Goal: Task Accomplishment & Management: Use online tool/utility

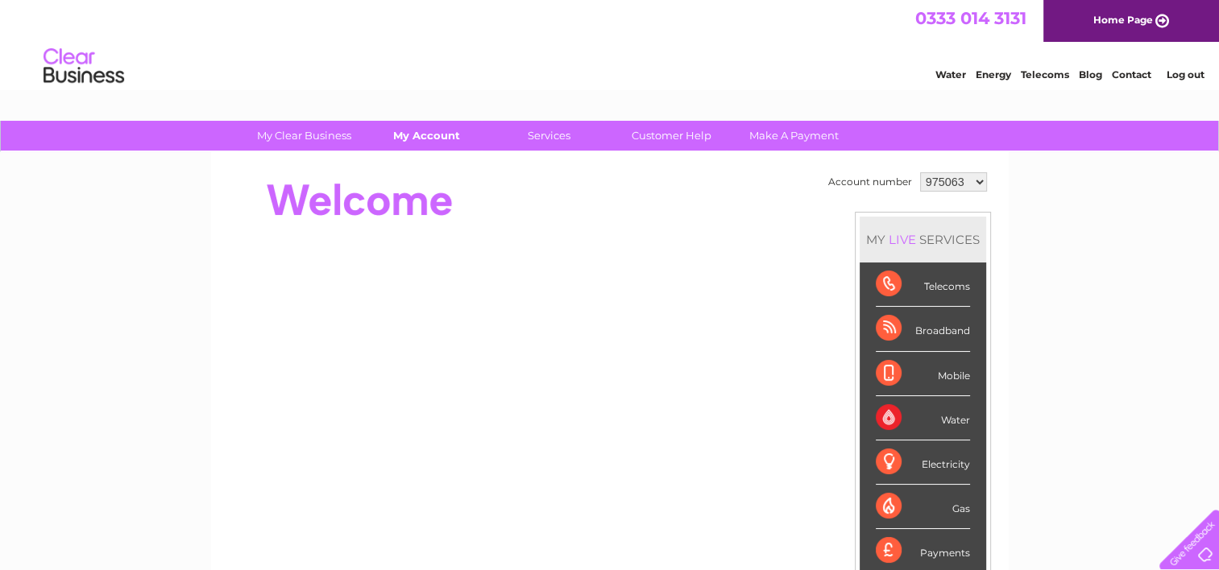
click at [429, 143] on link "My Account" at bounding box center [426, 136] width 133 height 30
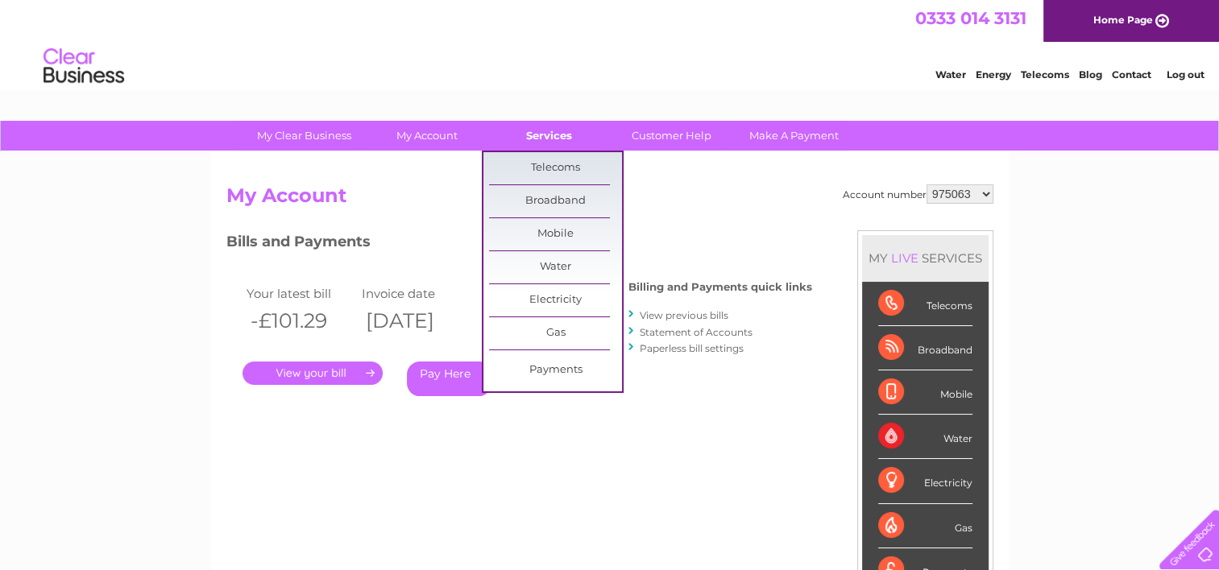
click at [557, 145] on link "Services" at bounding box center [548, 136] width 133 height 30
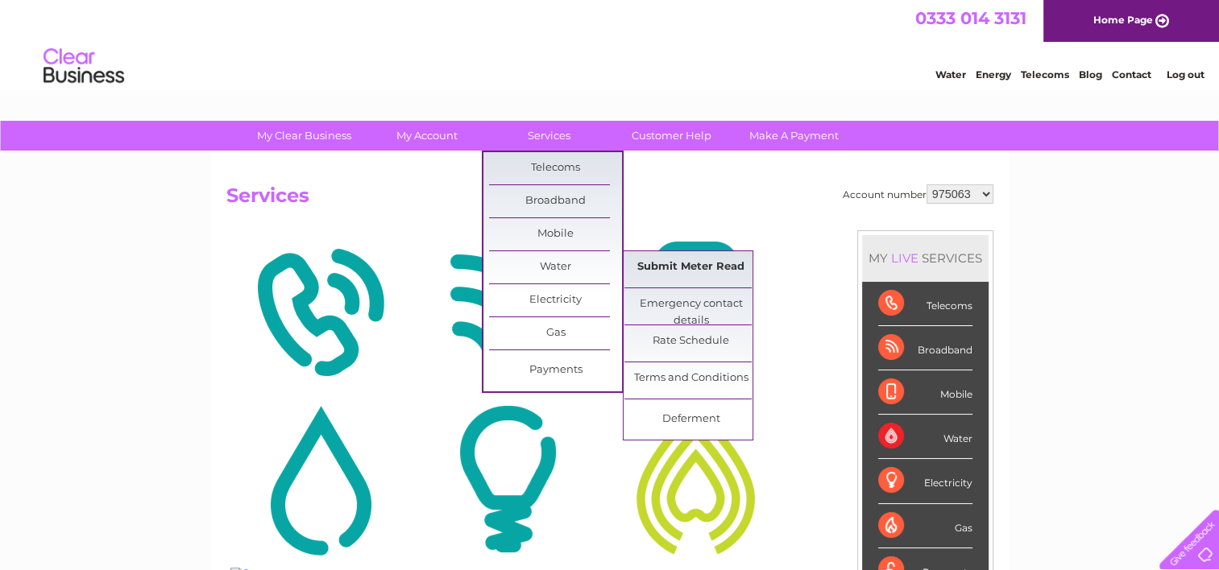
click at [699, 274] on link "Submit Meter Read" at bounding box center [690, 267] width 133 height 32
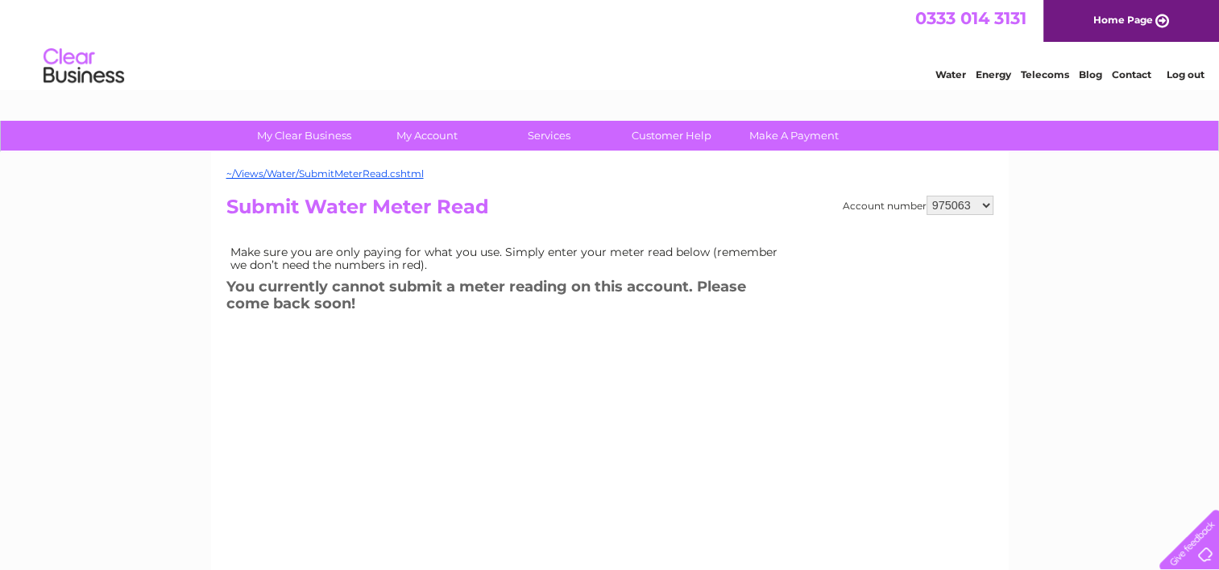
click at [985, 203] on select "975063 1092086 1142891 1142904" at bounding box center [959, 205] width 67 height 19
select select "1092086"
click at [926, 196] on select "975063 1092086 1142891 1142904" at bounding box center [959, 205] width 67 height 19
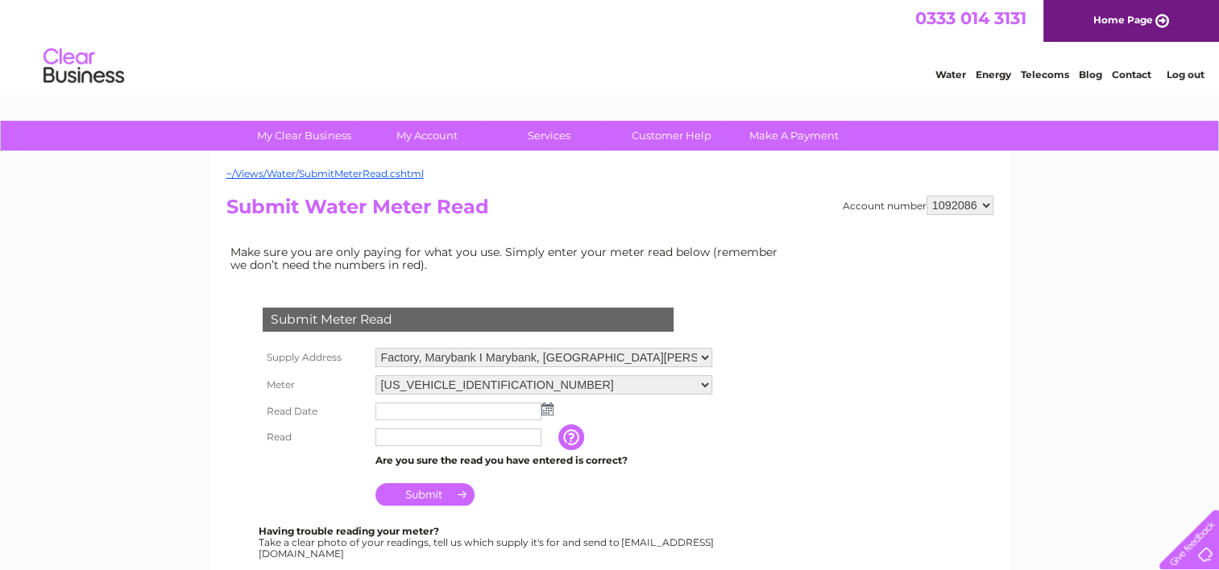
click at [542, 408] on img at bounding box center [547, 409] width 12 height 13
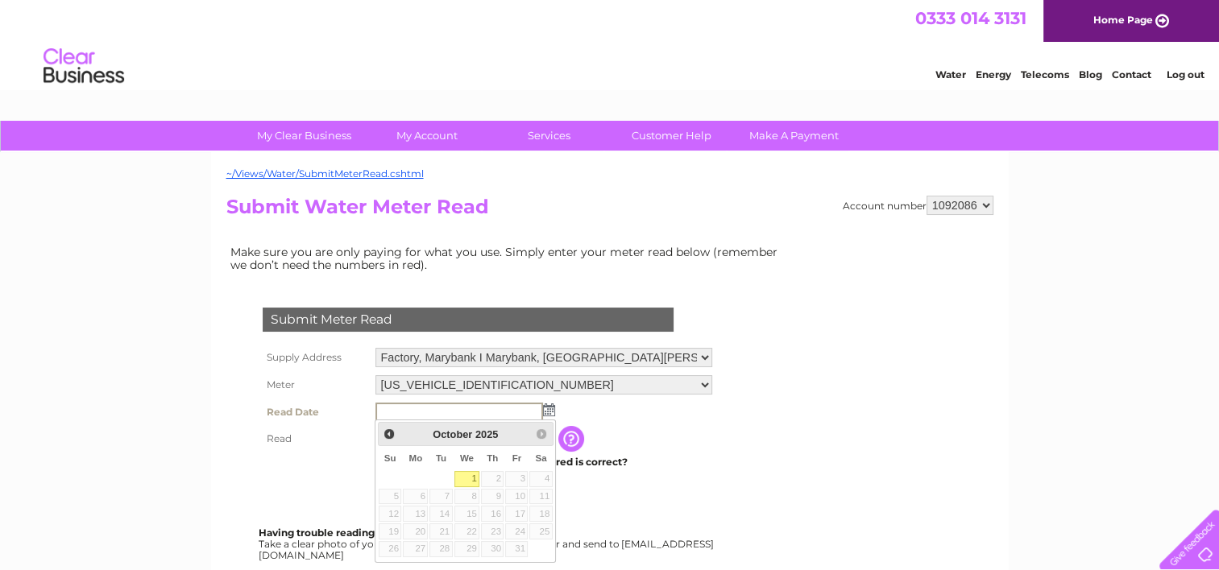
click at [467, 476] on link "1" at bounding box center [467, 479] width 26 height 16
type input "2025/10/01"
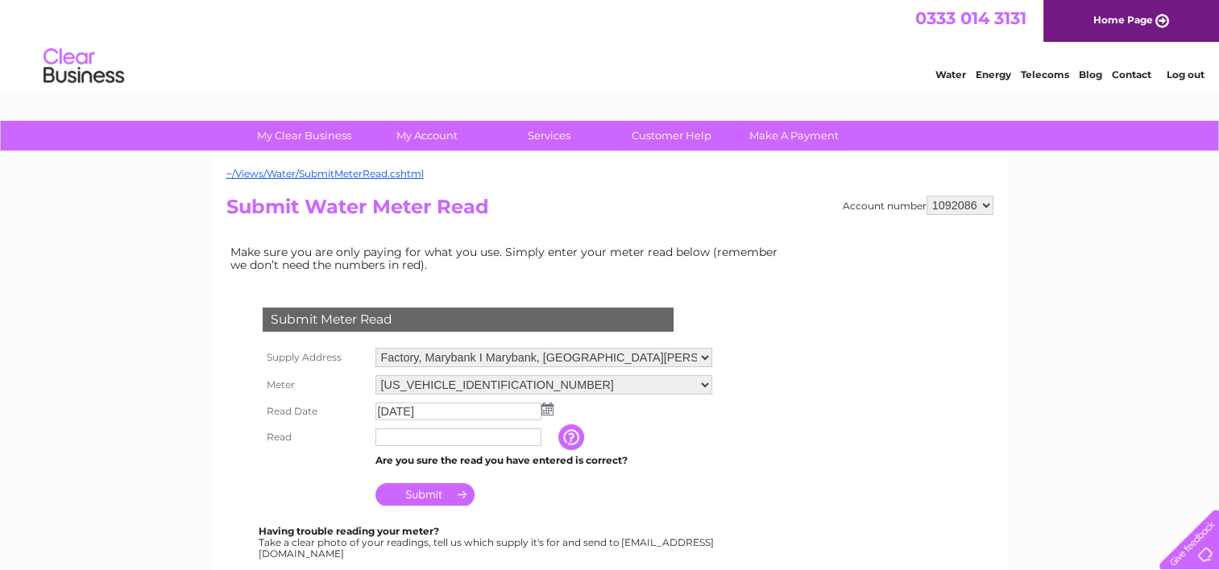
click at [427, 441] on input "text" at bounding box center [458, 437] width 166 height 18
click at [408, 435] on input "text" at bounding box center [458, 437] width 166 height 18
type input "5706"
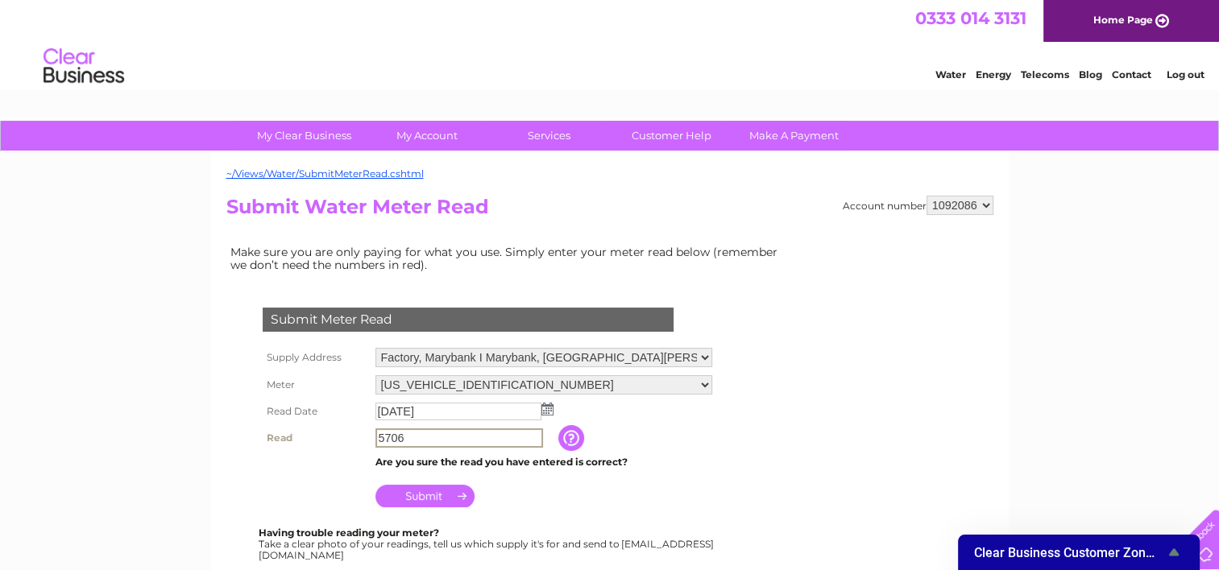
click at [414, 493] on input "Submit" at bounding box center [424, 496] width 99 height 23
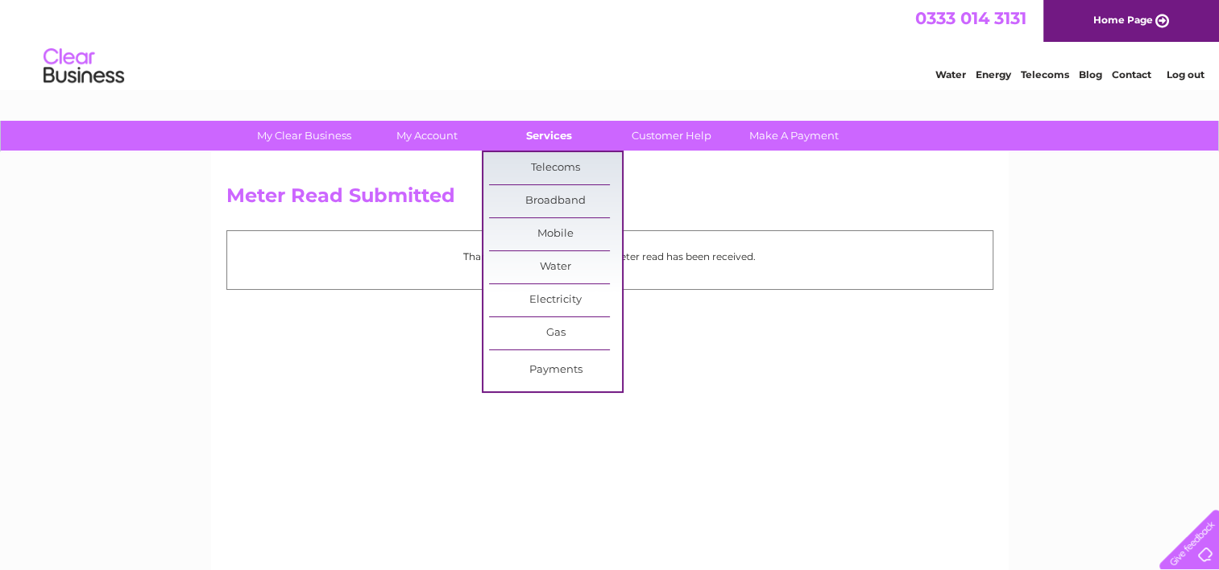
click at [561, 144] on link "Services" at bounding box center [548, 136] width 133 height 30
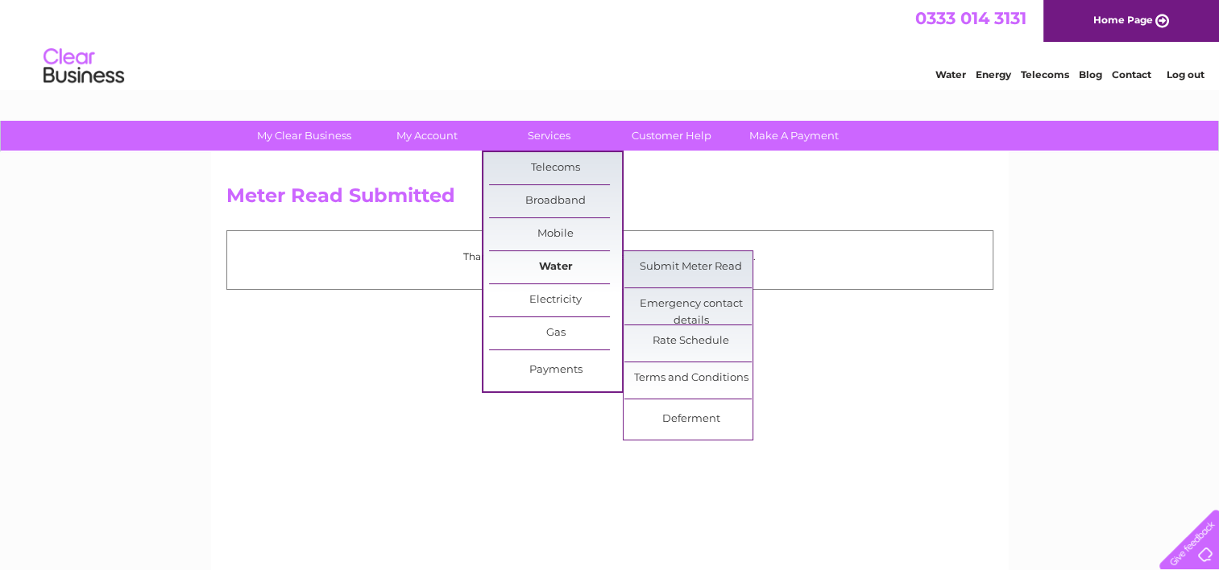
click at [542, 259] on link "Water" at bounding box center [555, 267] width 133 height 32
click at [658, 267] on link "Submit Meter Read" at bounding box center [690, 267] width 133 height 32
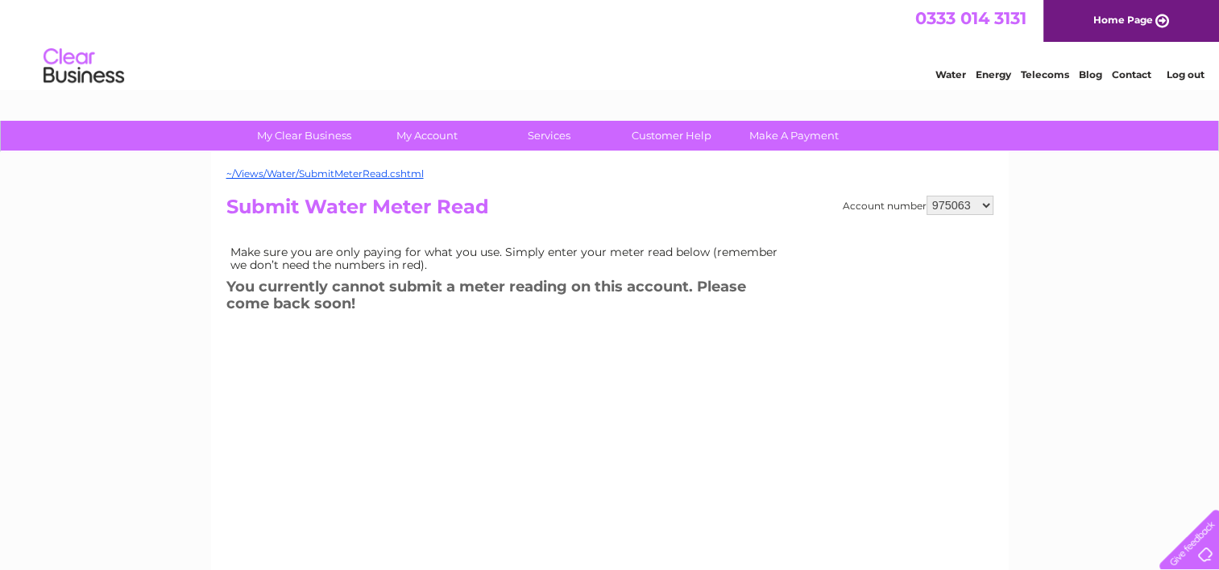
click at [954, 209] on select "975063 1092086 1142891 1142904" at bounding box center [959, 205] width 67 height 19
select select "1142891"
click at [926, 196] on select "975063 1092086 1142891 1142904" at bounding box center [959, 205] width 67 height 19
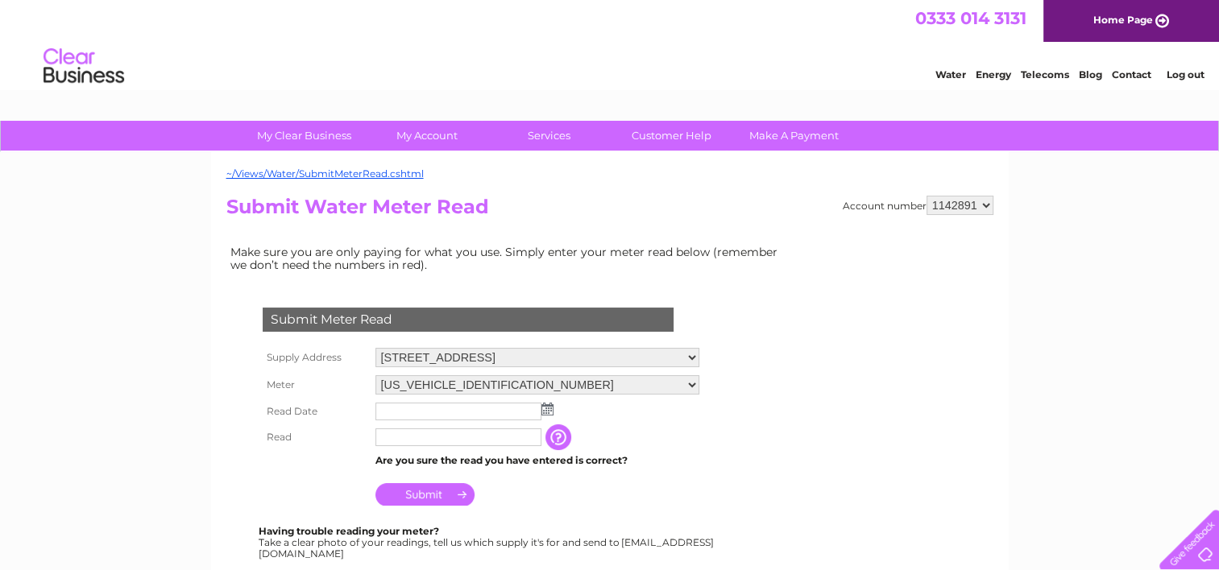
click at [541, 409] on img at bounding box center [547, 409] width 12 height 13
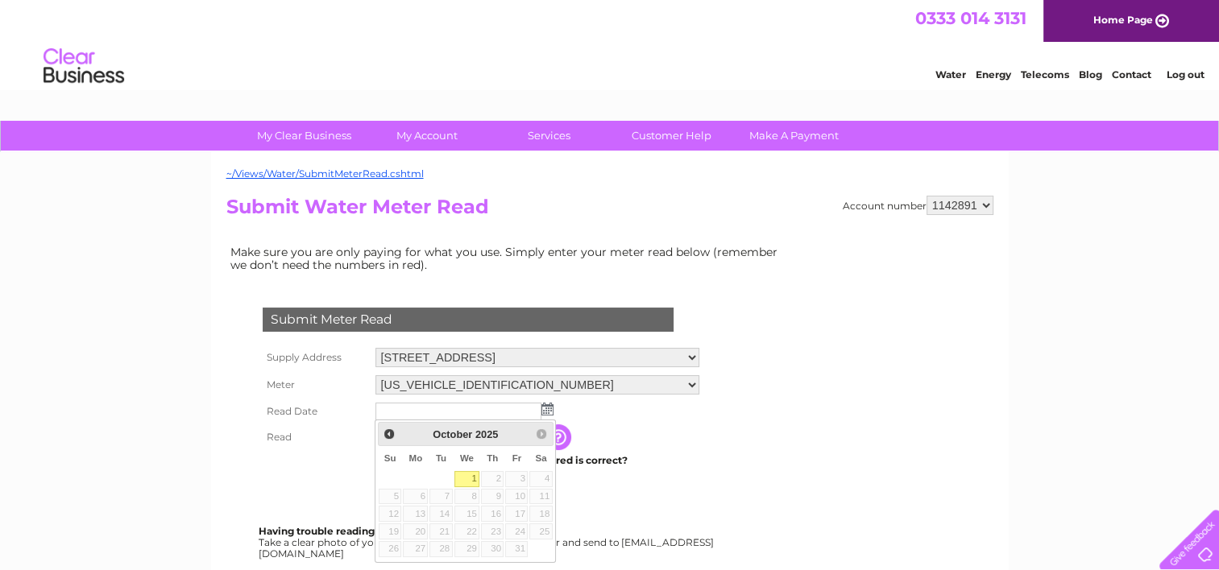
click at [464, 479] on link "1" at bounding box center [467, 479] width 26 height 16
type input "[DATE]"
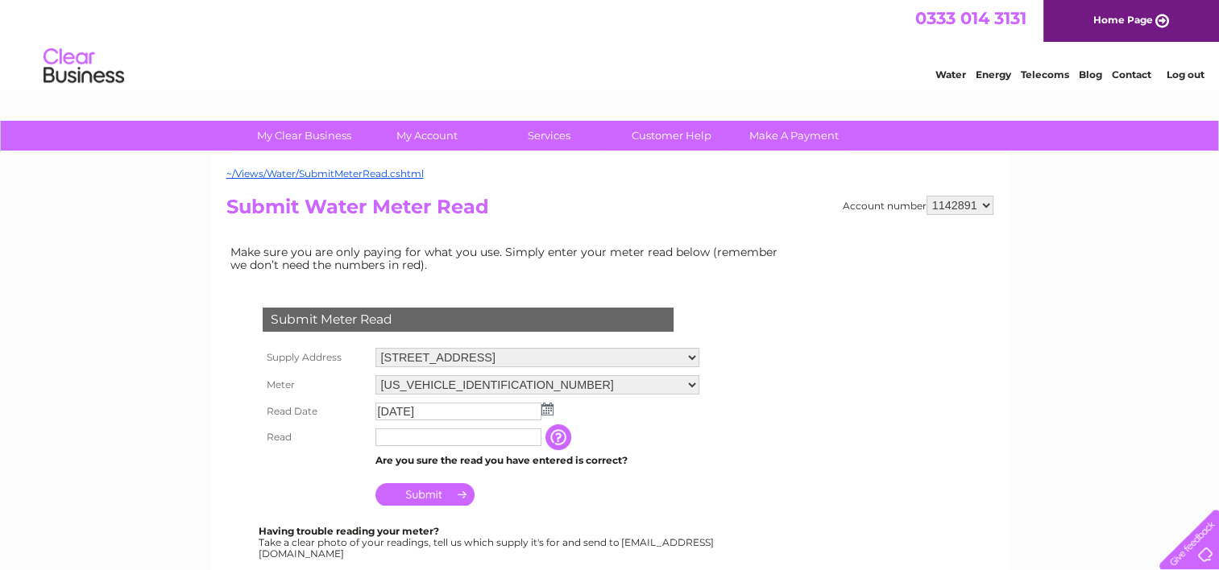
click at [452, 442] on input "text" at bounding box center [458, 437] width 166 height 18
type input "52051"
click at [445, 499] on input "Submit" at bounding box center [424, 496] width 99 height 23
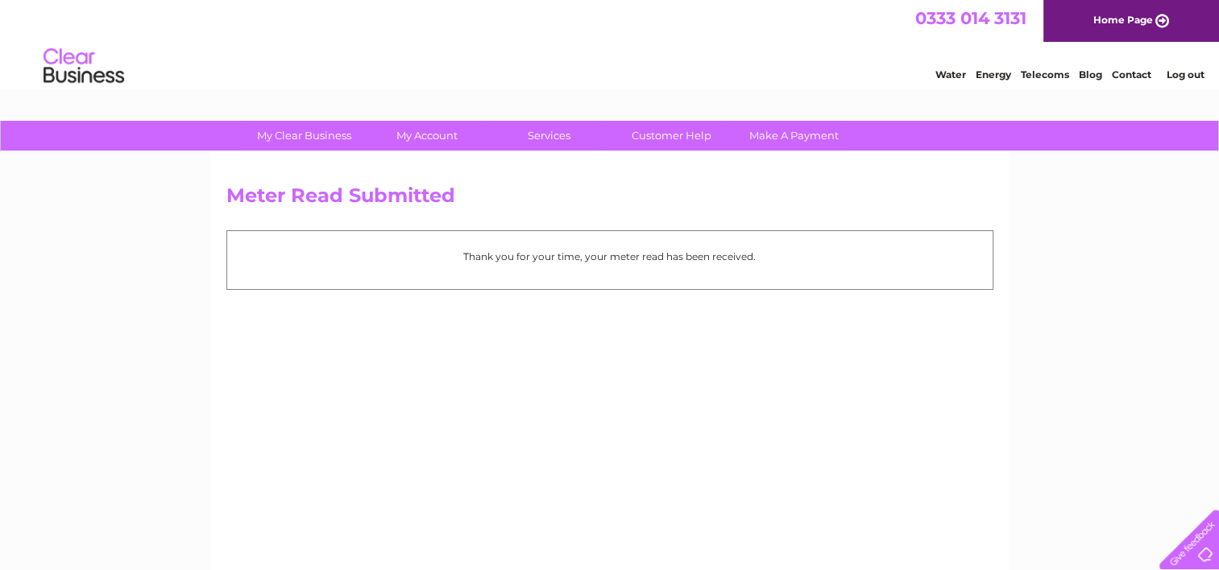
click at [619, 365] on div "Meter Read Submitted Thank you for your time, your meter read has been received." at bounding box center [609, 377] width 797 height 451
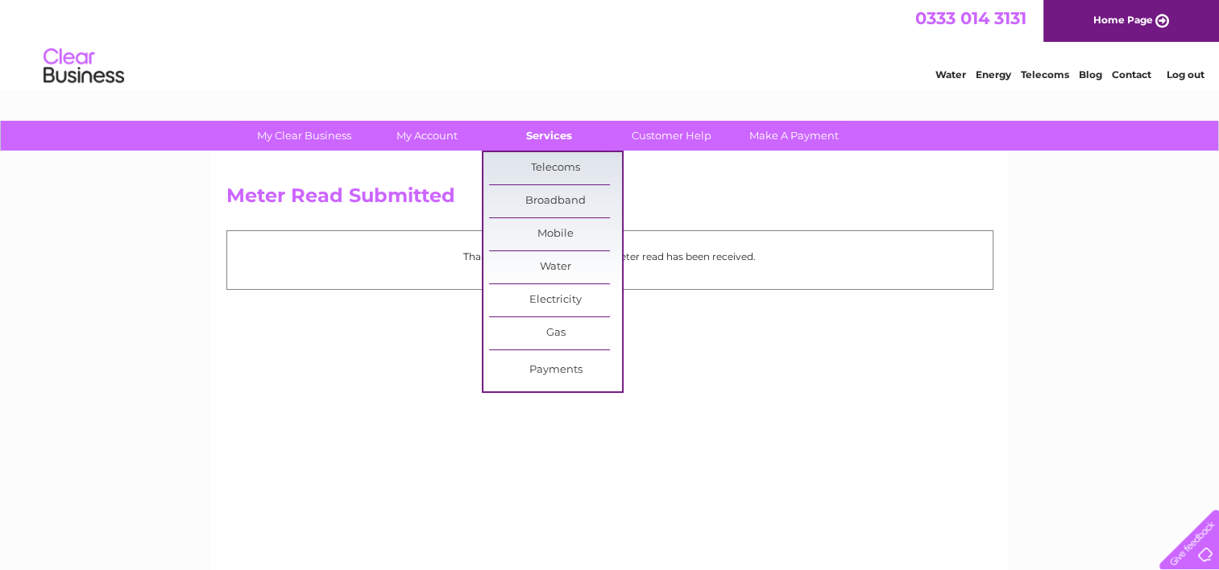
click at [556, 132] on link "Services" at bounding box center [548, 136] width 133 height 30
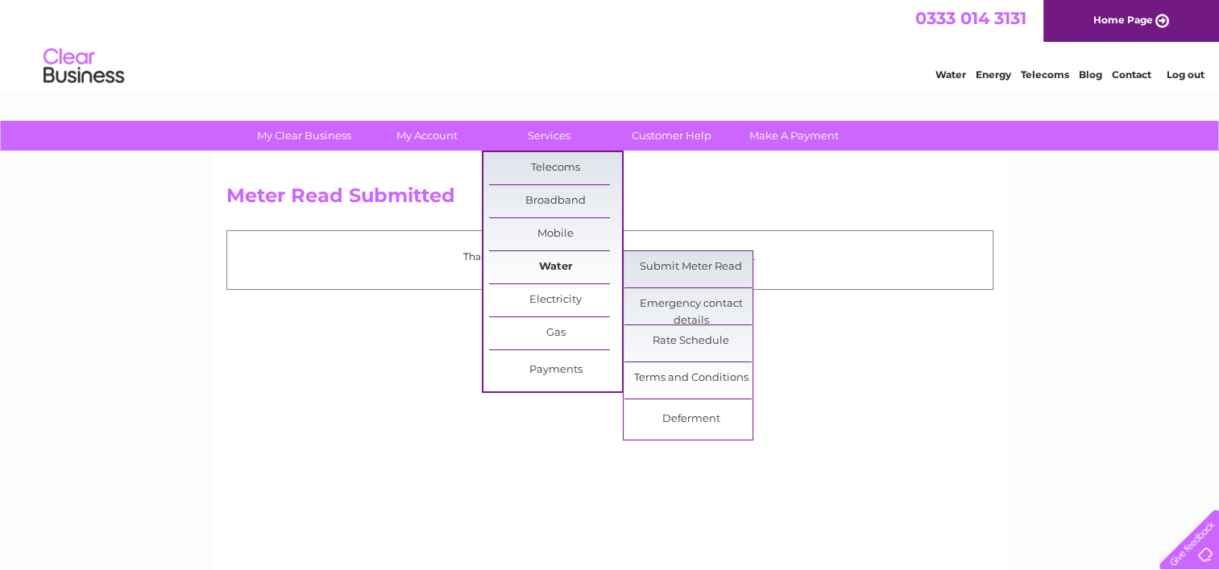
click at [530, 267] on link "Water" at bounding box center [555, 267] width 133 height 32
click at [680, 255] on link "Submit Meter Read" at bounding box center [690, 267] width 133 height 32
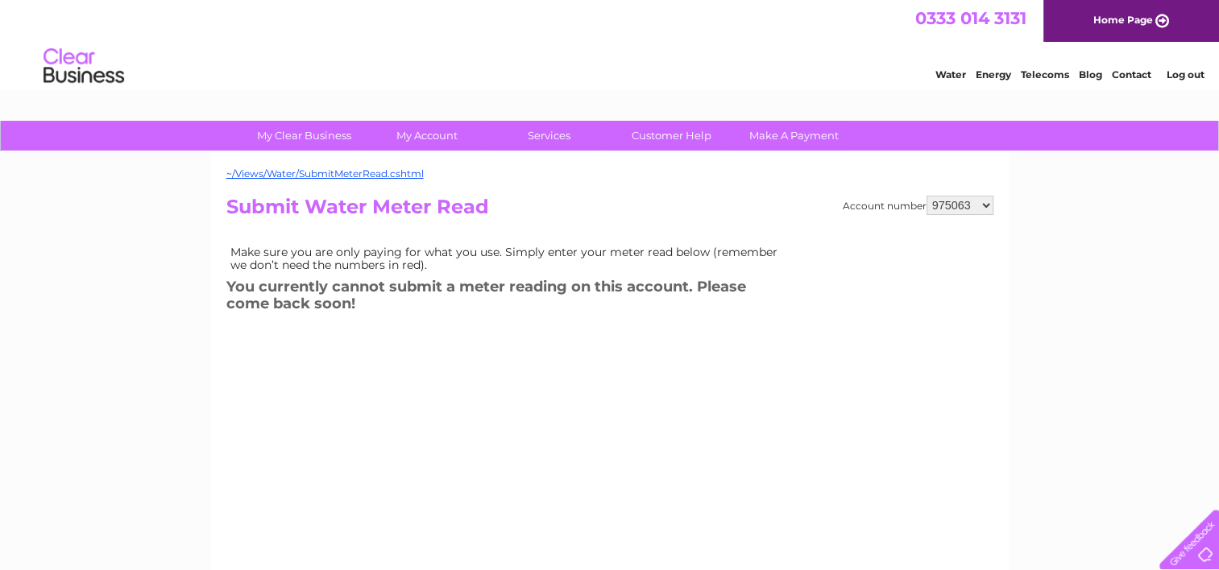
click at [967, 197] on select "975063 1092086 1142891 1142904" at bounding box center [959, 205] width 67 height 19
select select "1142904"
click at [926, 196] on select "975063 1092086 1142891 1142904" at bounding box center [959, 205] width 67 height 19
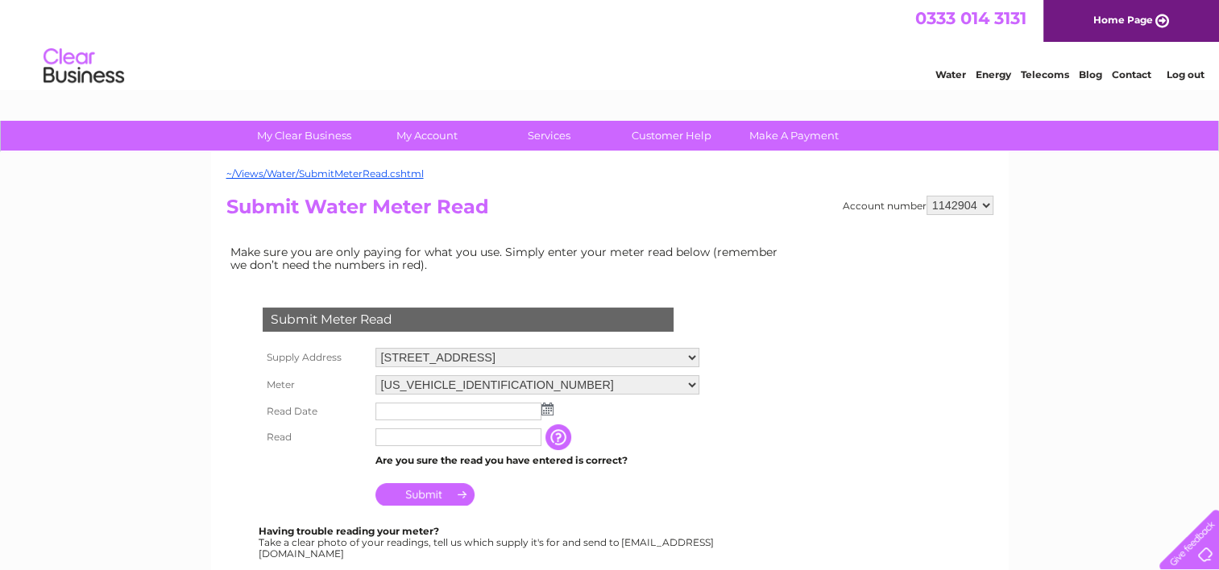
click at [544, 409] on img at bounding box center [547, 409] width 12 height 13
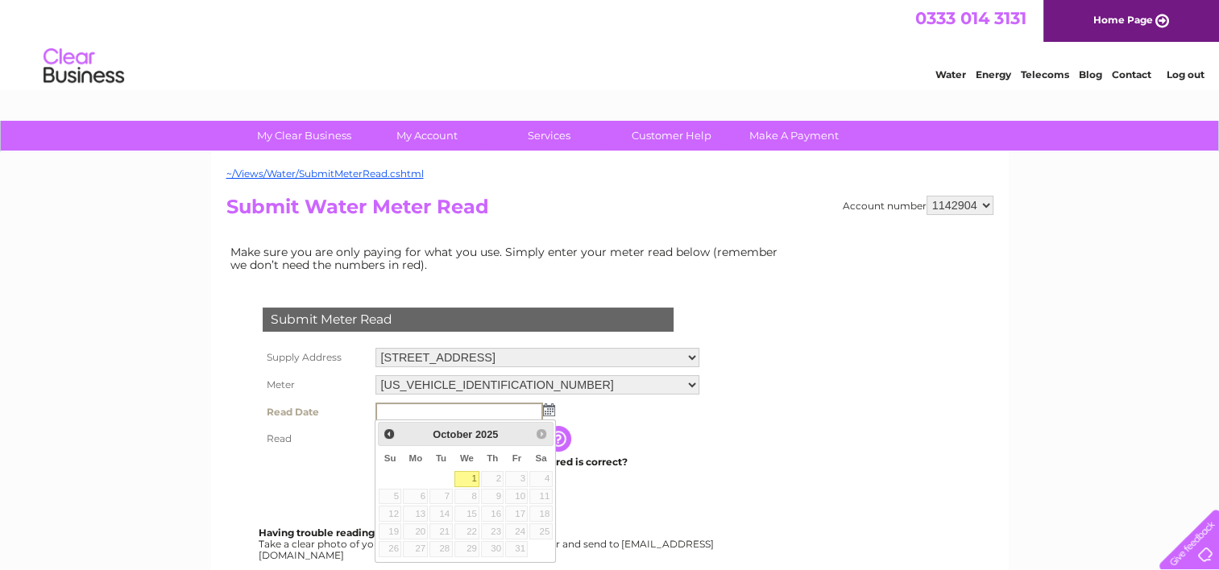
click at [460, 472] on link "1" at bounding box center [467, 479] width 26 height 16
type input "[DATE]"
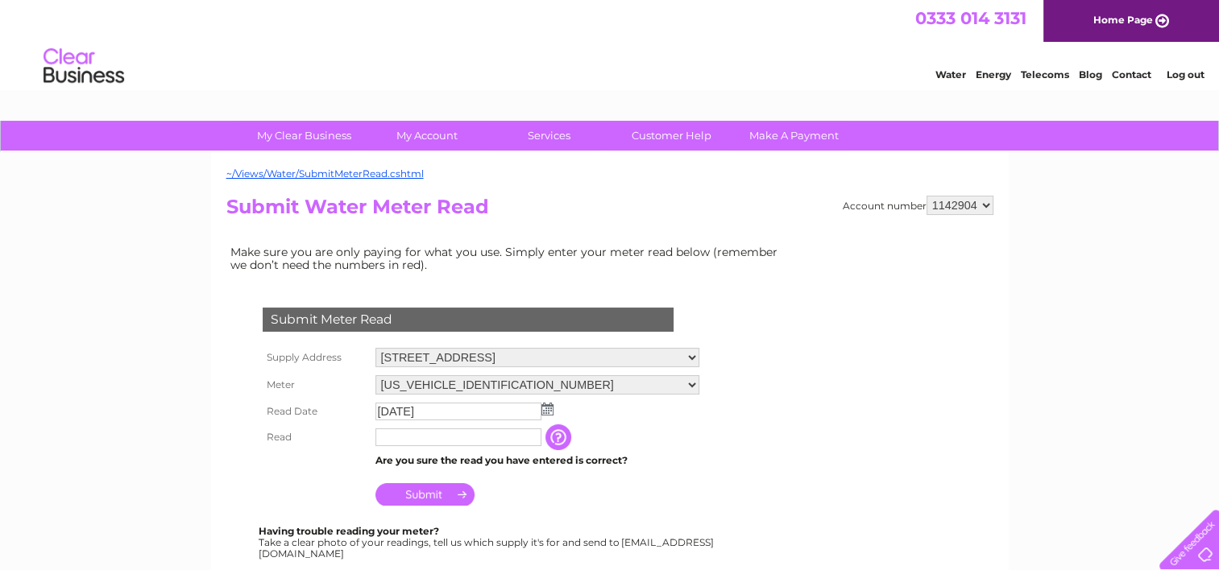
click at [606, 390] on select "[US_VEHICLE_IDENTIFICATION_NUMBER] [US_VEHICLE_IDENTIFICATION_NUMBER]" at bounding box center [537, 384] width 324 height 19
click at [606, 390] on select "06ELSTER24M030078 06ELSTER25M010061" at bounding box center [537, 385] width 324 height 21
click at [473, 443] on input "text" at bounding box center [458, 439] width 166 height 18
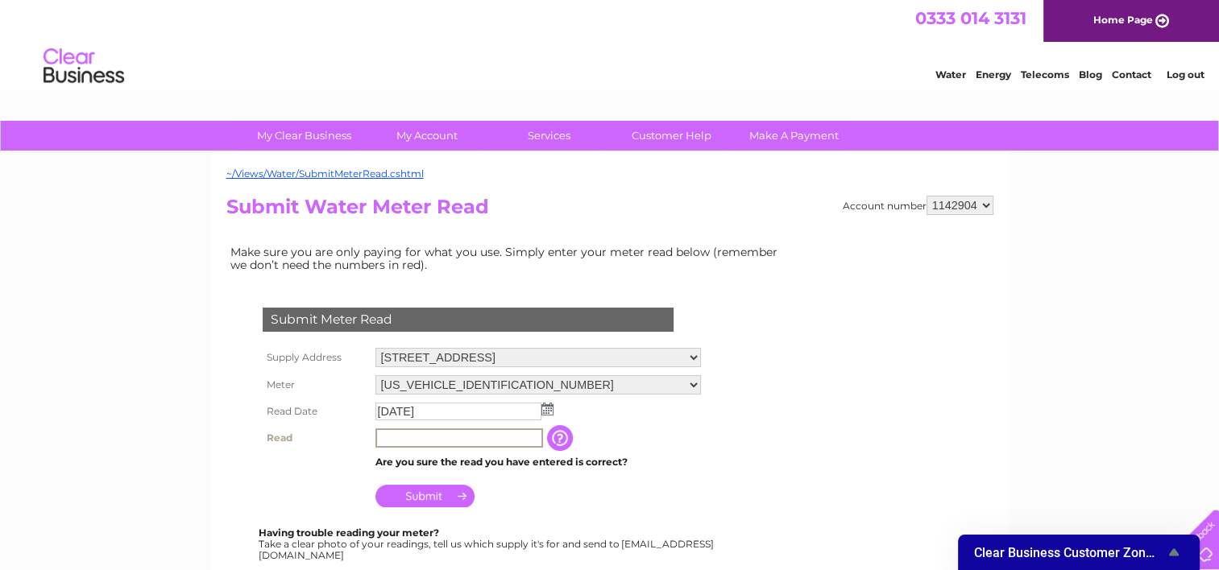
click at [498, 444] on input "text" at bounding box center [459, 437] width 168 height 19
type input "236"
click at [416, 492] on input "Submit" at bounding box center [424, 494] width 99 height 23
